Goal: Find specific page/section: Find specific page/section

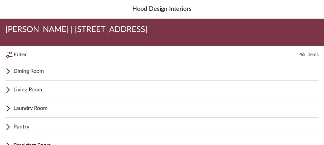
click at [27, 73] on span "Dining Room" at bounding box center [165, 71] width 305 height 8
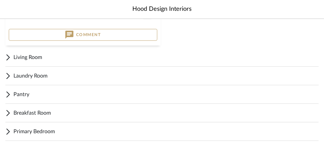
scroll to position [607, 0]
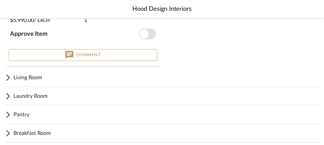
click at [10, 78] on icon at bounding box center [7, 77] width 5 height 8
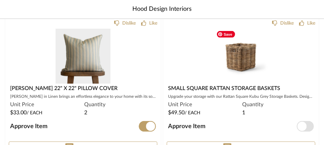
scroll to position [1011, 0]
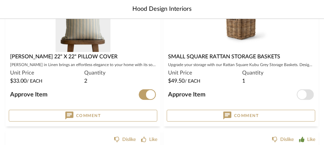
click at [307, 94] on span "button" at bounding box center [305, 94] width 17 height 11
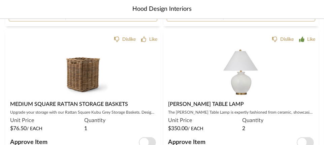
scroll to position [1146, 0]
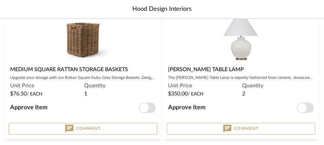
click at [154, 105] on span "button" at bounding box center [147, 107] width 17 height 11
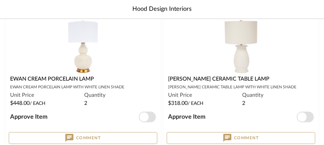
scroll to position [236, 0]
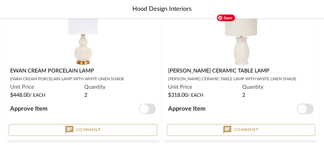
click at [237, 48] on img "0" at bounding box center [241, 38] width 55 height 55
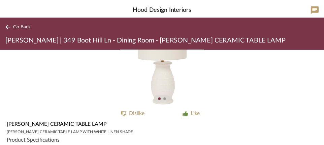
scroll to position [34, 0]
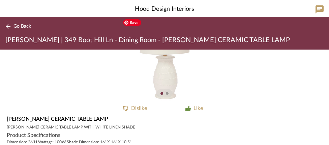
click at [169, 85] on img "0" at bounding box center [164, 58] width 85 height 85
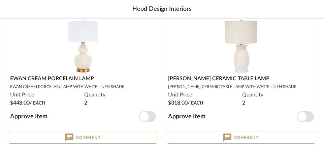
scroll to position [236, 0]
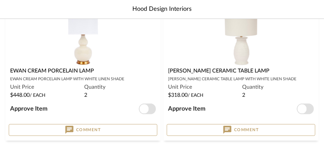
click at [309, 111] on span "button" at bounding box center [305, 108] width 17 height 11
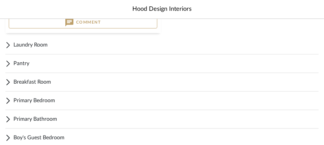
scroll to position [1517, 0]
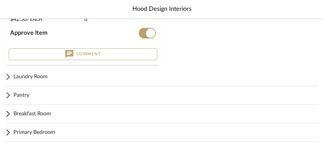
click at [31, 74] on span "Laundry Room" at bounding box center [165, 76] width 305 height 8
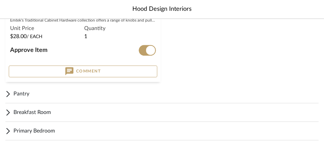
scroll to position [1685, 0]
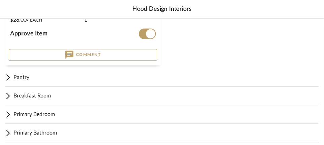
click at [29, 78] on span "Pantry" at bounding box center [165, 77] width 305 height 8
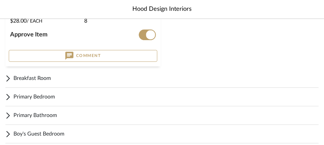
scroll to position [1854, 0]
click at [24, 79] on span "Breakfast Room" at bounding box center [165, 78] width 305 height 8
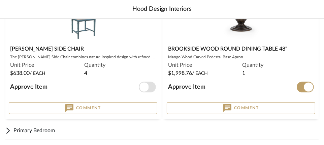
scroll to position [2184, 0]
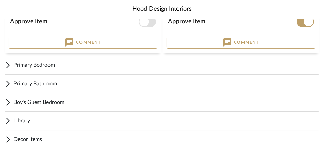
click at [21, 61] on span "Primary Bedroom" at bounding box center [165, 65] width 305 height 8
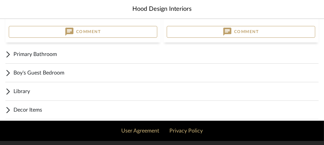
scroll to position [2521, 0]
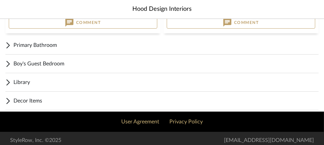
click at [42, 41] on span "Primary Bathroom" at bounding box center [165, 45] width 305 height 8
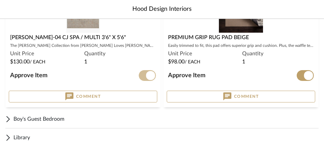
scroll to position [2655, 0]
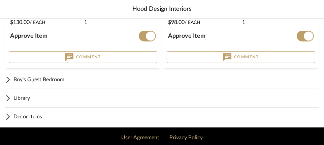
click at [42, 76] on span "Boy's Guest Bedroom" at bounding box center [165, 79] width 305 height 8
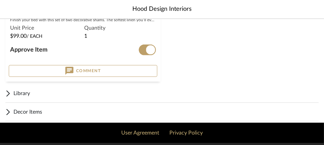
scroll to position [2823, 0]
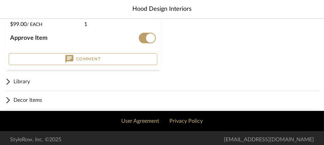
click at [23, 80] on span "Library" at bounding box center [165, 82] width 305 height 8
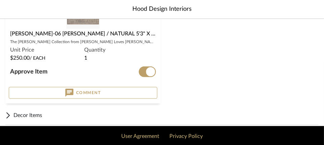
scroll to position [3121, 0]
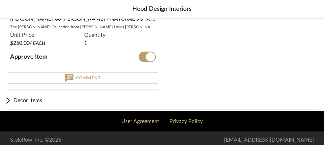
click at [37, 98] on span "Decor Items" at bounding box center [165, 100] width 305 height 8
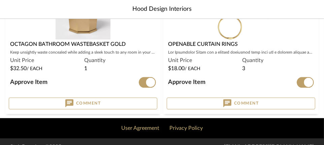
scroll to position [4002, 0]
